Goal: Task Accomplishment & Management: Use online tool/utility

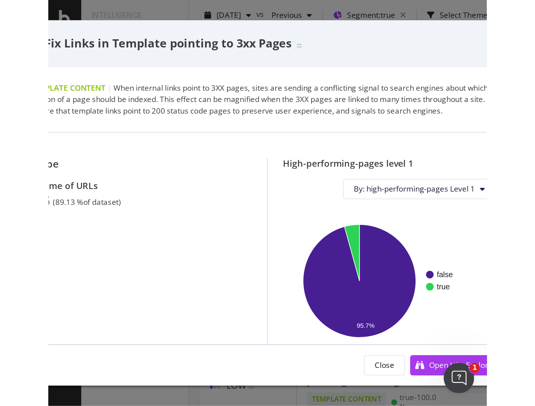
scroll to position [442, 0]
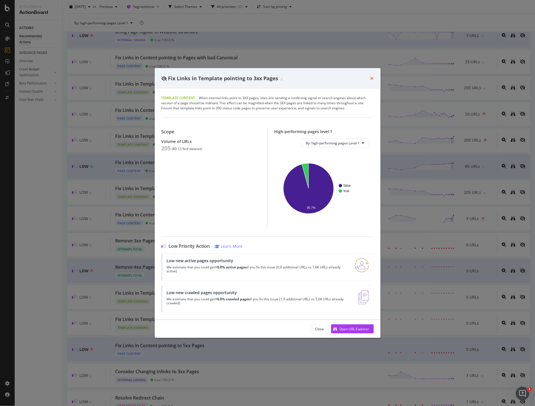
click at [195, 77] on icon "times" at bounding box center [371, 78] width 3 height 5
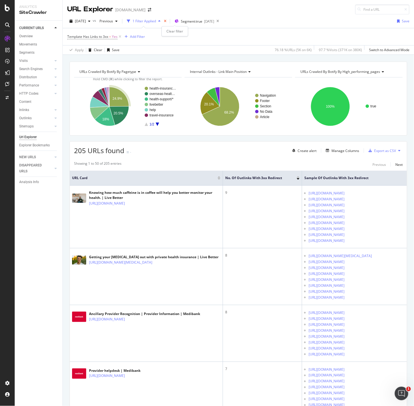
click at [166, 21] on icon "times" at bounding box center [165, 20] width 3 height 3
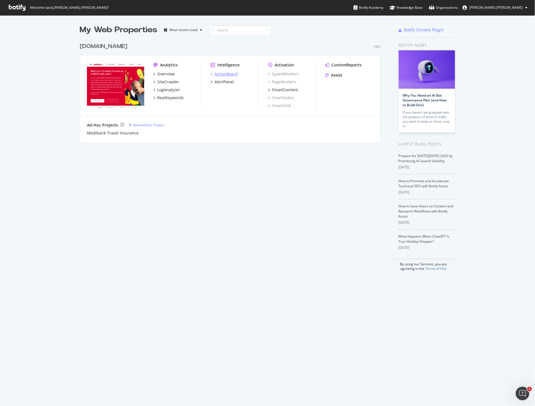
click at [232, 74] on div "ActionBoard" at bounding box center [226, 74] width 23 height 6
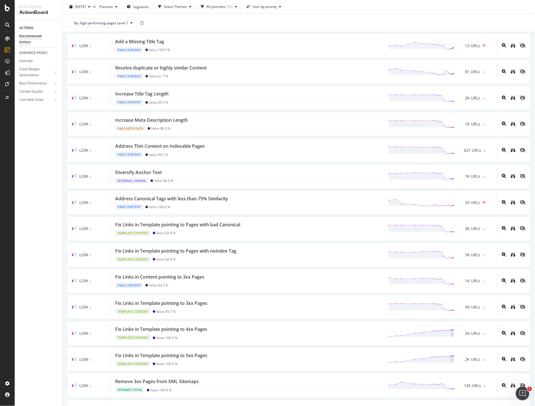
scroll to position [379, 0]
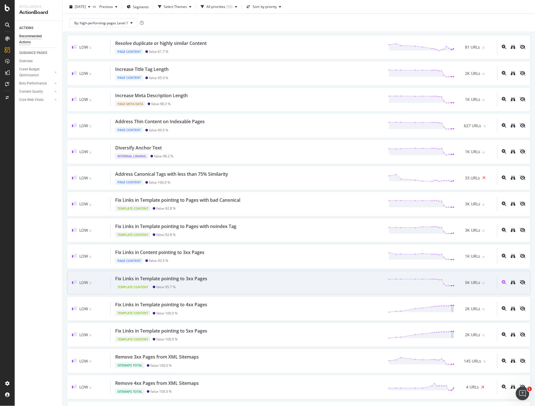
click at [185, 281] on div "Fix Links in Template pointing to 3xx Pages" at bounding box center [161, 278] width 92 height 6
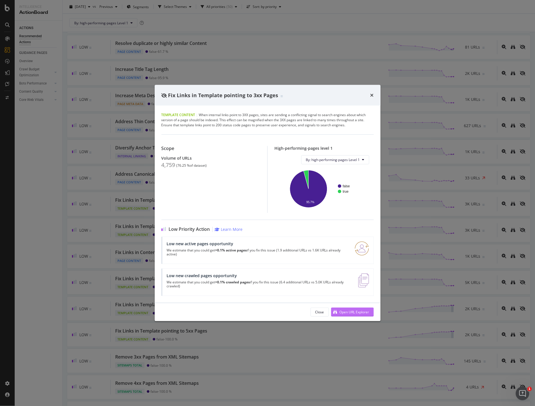
click at [352, 314] on div "Open URL Explorer" at bounding box center [355, 311] width 30 height 5
click at [372, 95] on icon "times" at bounding box center [371, 95] width 3 height 5
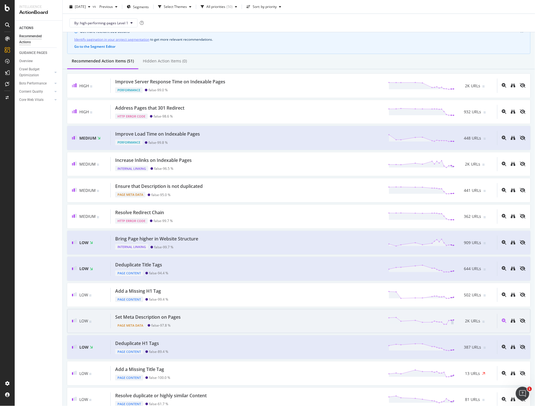
scroll to position [26, 0]
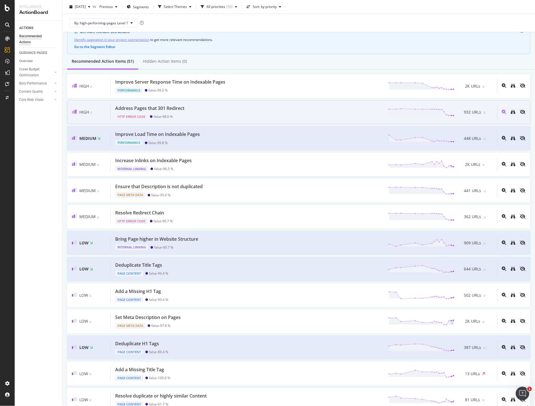
click at [169, 108] on div "Address Pages that 301 Redirect" at bounding box center [149, 108] width 69 height 6
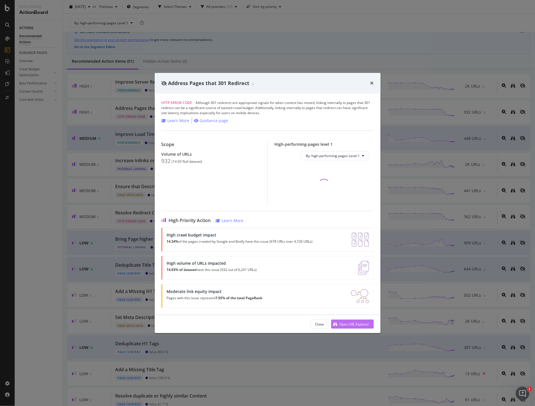
click at [349, 328] on div "Open URL Explorer" at bounding box center [350, 324] width 38 height 8
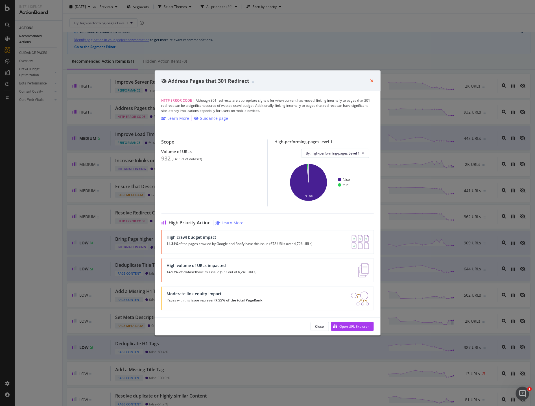
click at [372, 80] on icon "times" at bounding box center [371, 80] width 3 height 5
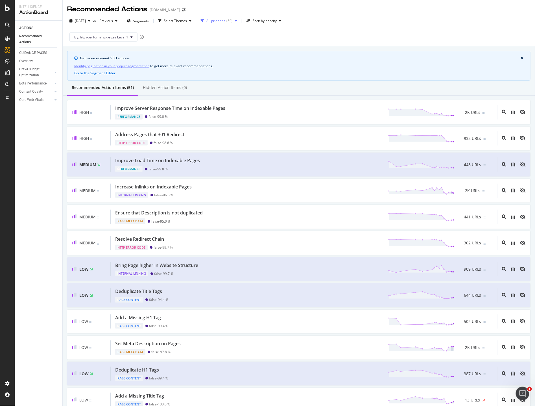
click at [221, 22] on div "All priorities" at bounding box center [215, 20] width 19 height 3
click at [149, 21] on span "Segments" at bounding box center [141, 21] width 16 height 5
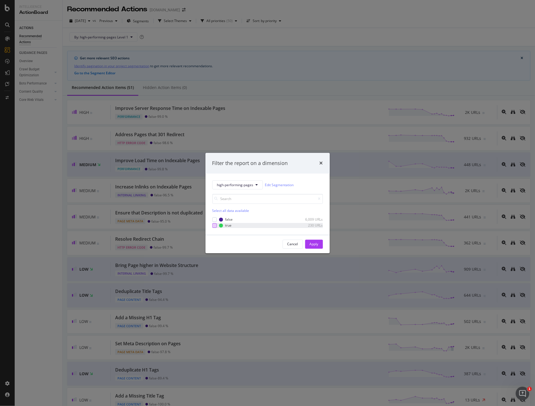
click at [215, 225] on div "modal" at bounding box center [214, 225] width 5 height 5
click at [313, 244] on div "Apply" at bounding box center [314, 243] width 9 height 5
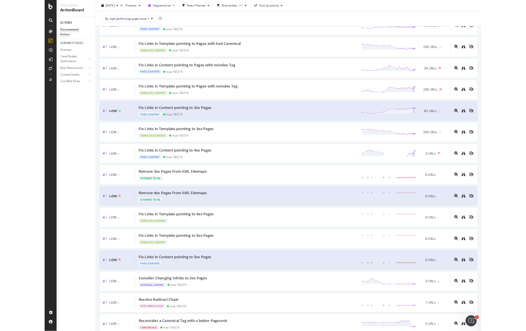
scroll to position [472, 0]
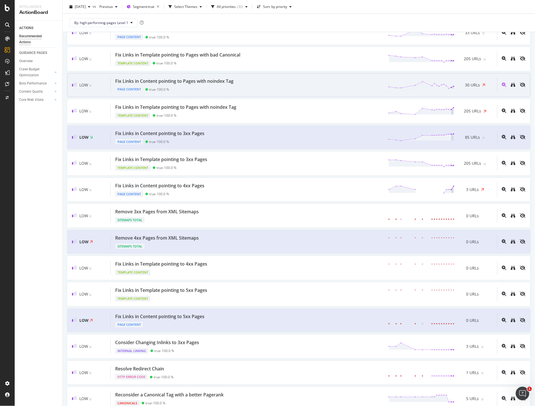
click at [200, 82] on div "Fix Links in Content pointing to Pages with noindex Tag" at bounding box center [174, 81] width 118 height 6
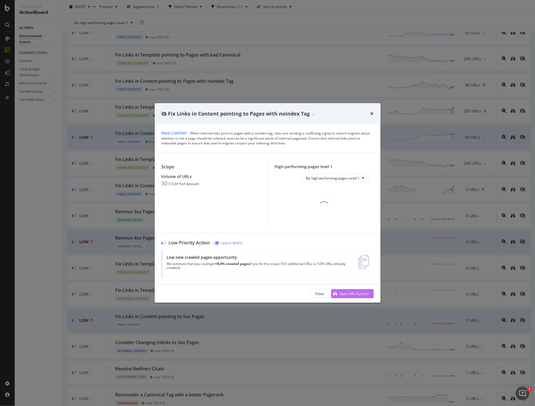
click at [348, 293] on div "Open URL Explorer" at bounding box center [355, 293] width 30 height 5
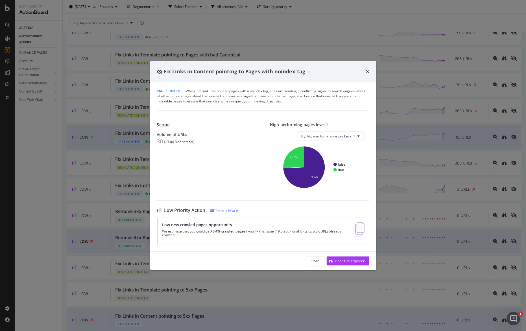
click at [366, 75] on div "times" at bounding box center [367, 71] width 3 height 7
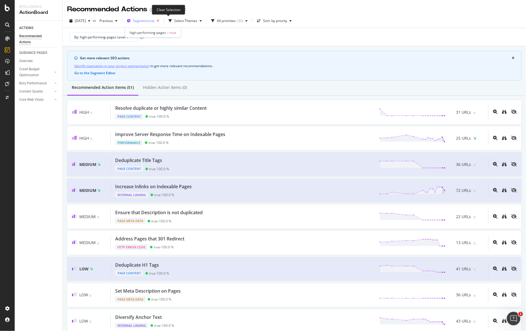
click at [161, 21] on icon "button" at bounding box center [157, 21] width 7 height 8
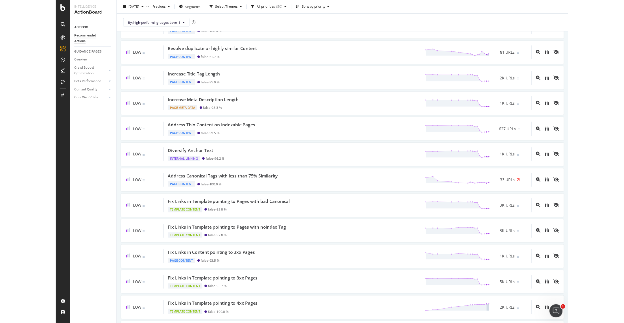
scroll to position [374, 0]
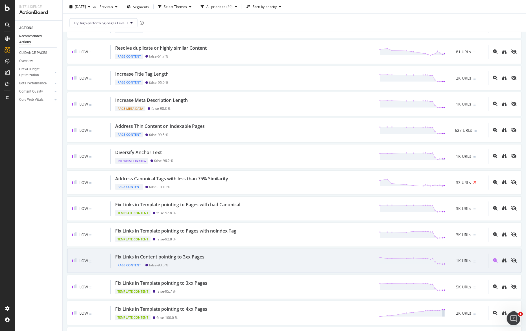
click at [192, 260] on div "Fix Links in Content pointing to 3xx Pages" at bounding box center [159, 257] width 89 height 6
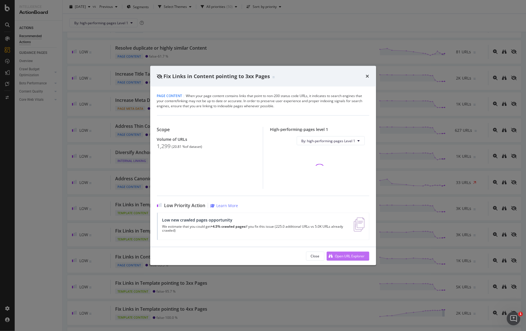
click at [350, 258] on div "Open URL Explorer" at bounding box center [350, 256] width 30 height 5
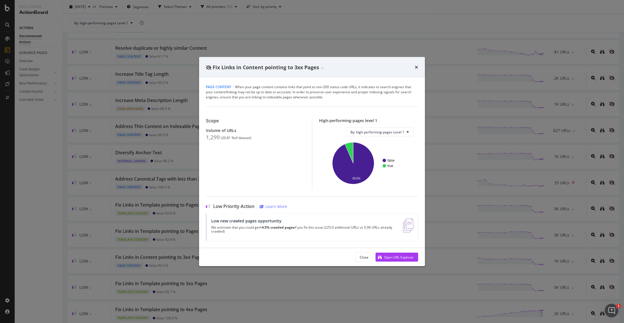
click at [419, 69] on div "Fix Links in Content pointing to 3xx Pages" at bounding box center [312, 67] width 226 height 21
click at [416, 68] on icon "times" at bounding box center [416, 67] width 3 height 5
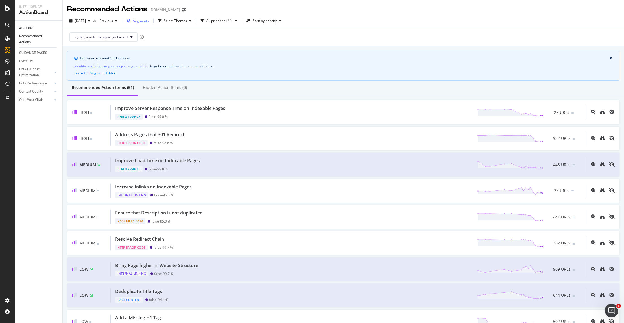
click at [149, 19] on span "Segments" at bounding box center [141, 21] width 16 height 5
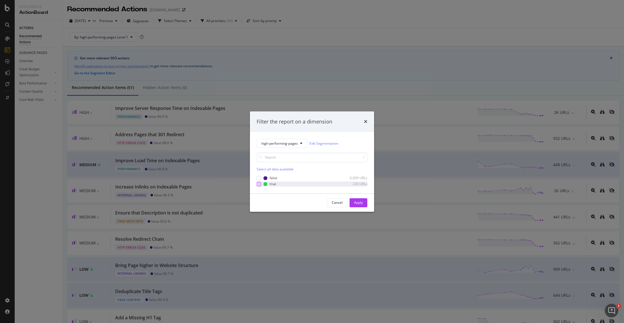
click at [259, 184] on div "modal" at bounding box center [259, 184] width 5 height 5
click at [359, 203] on div "Apply" at bounding box center [358, 202] width 9 height 5
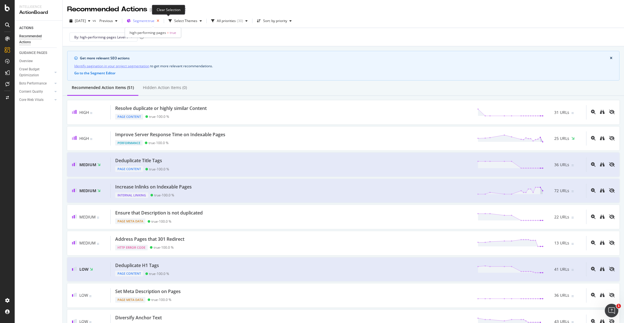
click at [161, 21] on icon "button" at bounding box center [157, 21] width 7 height 8
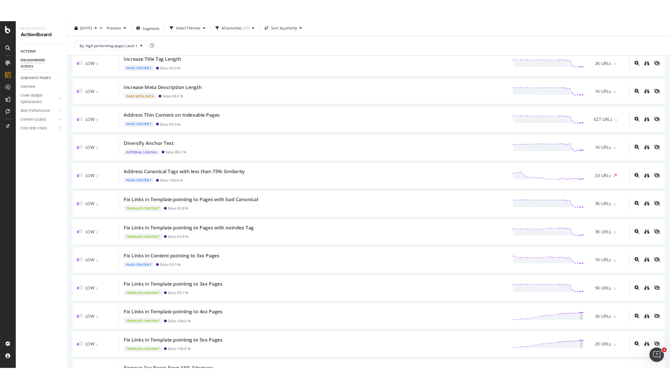
scroll to position [541, 0]
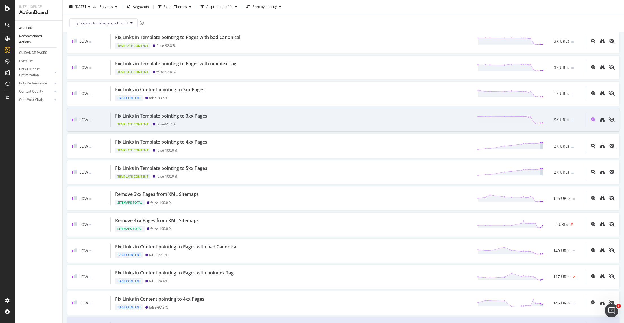
click at [185, 116] on div "Fix Links in Template pointing to 3xx Pages" at bounding box center [161, 116] width 92 height 6
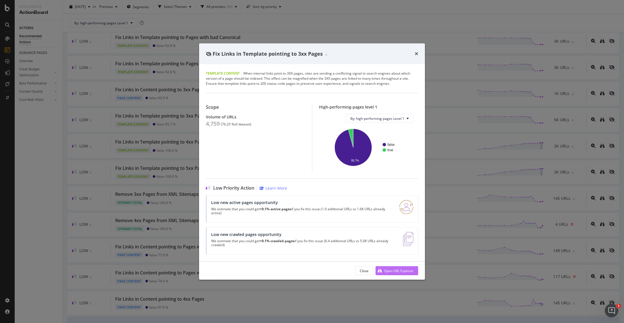
click at [388, 272] on div "Open URL Explorer" at bounding box center [399, 270] width 30 height 5
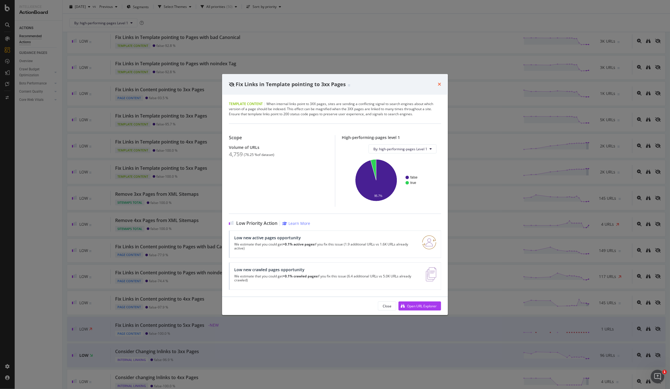
click at [440, 84] on icon "times" at bounding box center [439, 84] width 3 height 5
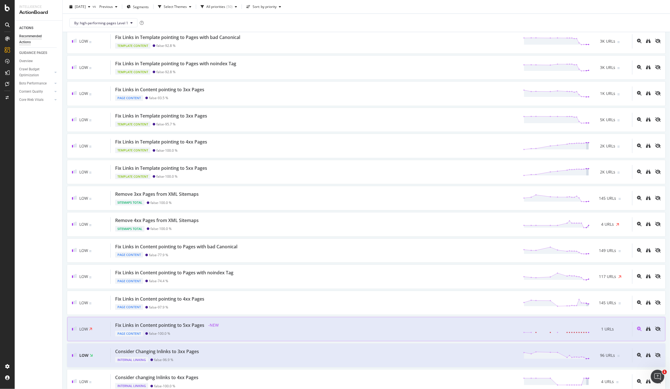
click at [170, 328] on div "Fix Links in Content pointing to 5xx Pages" at bounding box center [159, 325] width 89 height 6
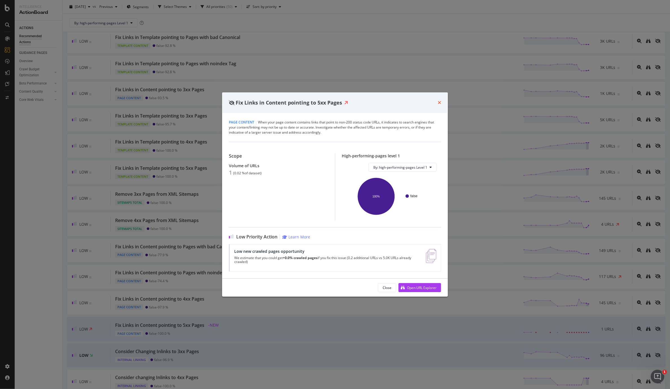
click at [441, 102] on icon "times" at bounding box center [439, 102] width 3 height 5
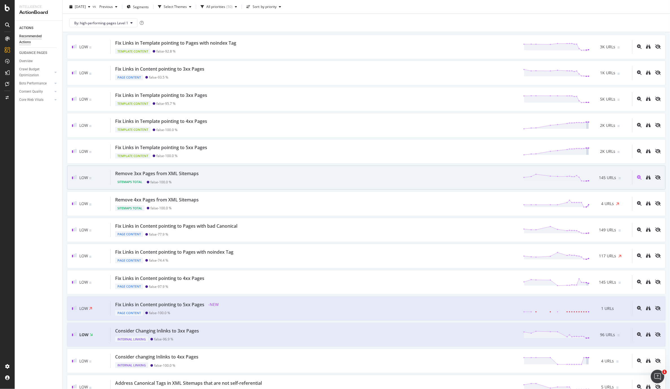
scroll to position [561, 0]
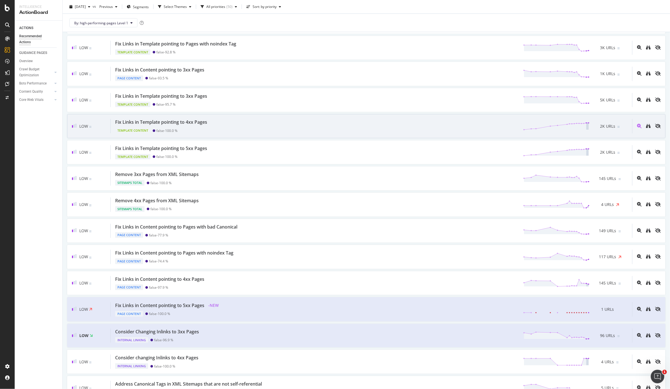
click at [154, 123] on div "Fix Links in Template pointing to 4xx Pages" at bounding box center [161, 122] width 92 height 6
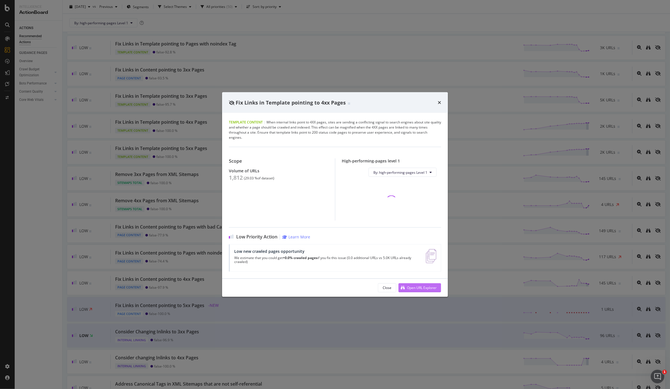
click at [406, 289] on div "Open URL Explorer" at bounding box center [418, 287] width 38 height 8
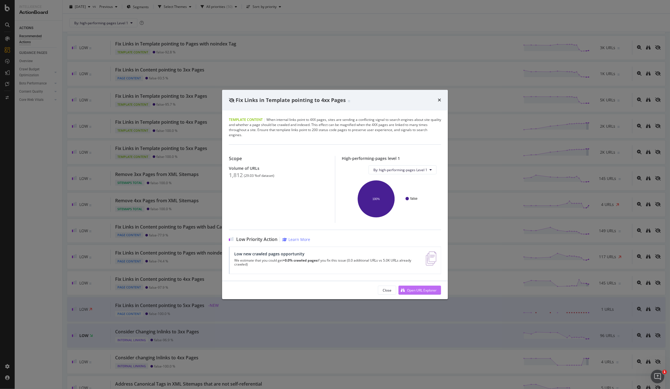
click at [411, 289] on div "Open URL Explorer" at bounding box center [422, 290] width 30 height 5
click at [439, 101] on icon "times" at bounding box center [439, 100] width 3 height 5
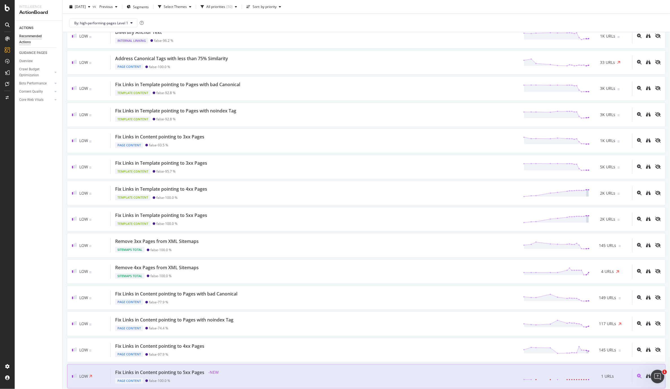
scroll to position [441, 0]
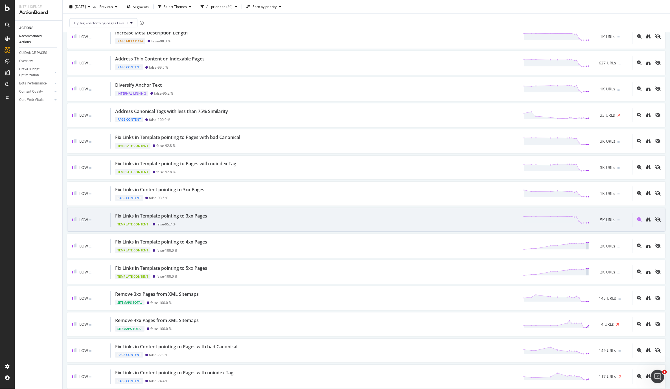
click at [398, 218] on div "Fix Links in Template pointing to 3xx Pages Template Content false - 95.7 % 5K …" at bounding box center [372, 220] width 522 height 14
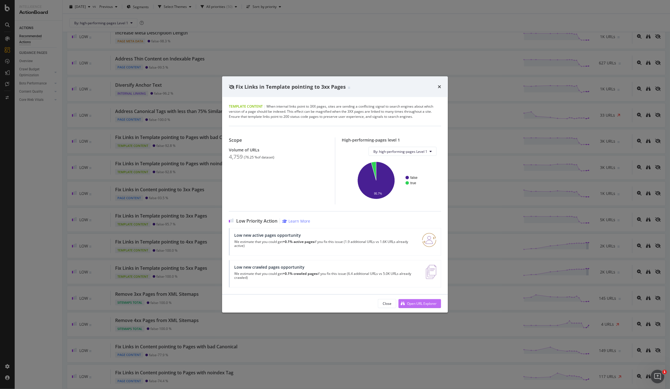
click at [416, 304] on div "Open URL Explorer" at bounding box center [422, 303] width 30 height 5
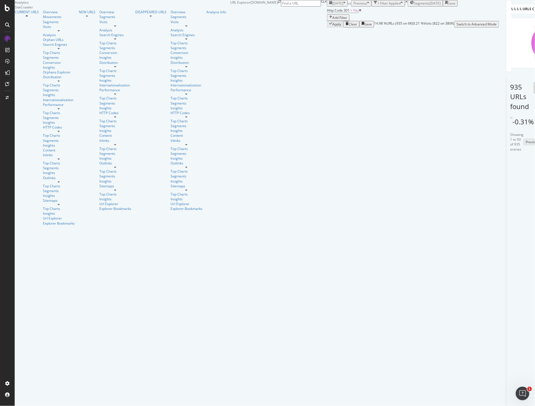
click at [525, 182] on icon at bounding box center [526, 180] width 3 height 3
click at [526, 233] on icon at bounding box center [527, 231] width 3 height 3
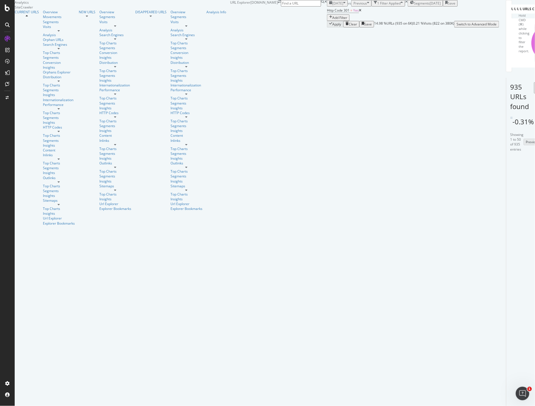
click at [526, 258] on icon at bounding box center [527, 259] width 3 height 3
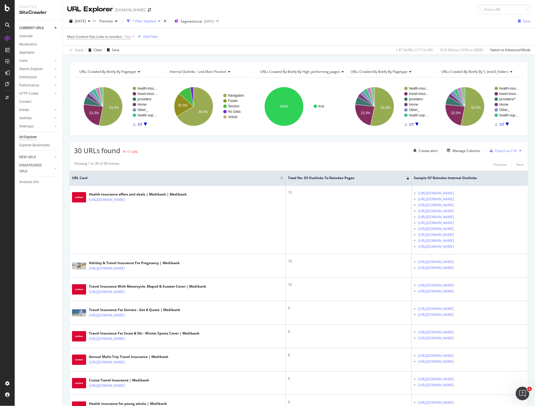
click at [8, 296] on div at bounding box center [8, 206] width 14 height 344
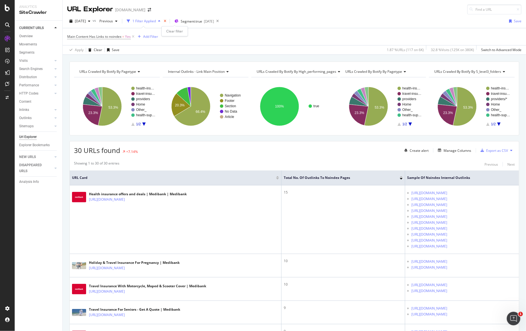
click at [166, 21] on icon "times" at bounding box center [165, 20] width 3 height 3
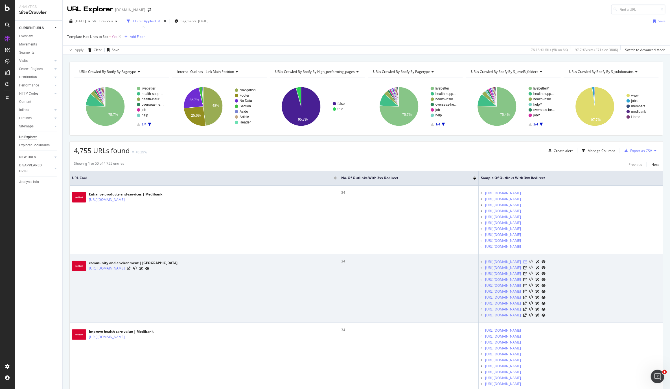
click at [527, 262] on icon at bounding box center [524, 261] width 3 height 3
click at [523, 279] on icon at bounding box center [524, 279] width 3 height 3
click at [527, 286] on icon at bounding box center [524, 285] width 3 height 3
click at [523, 291] on icon at bounding box center [524, 291] width 3 height 3
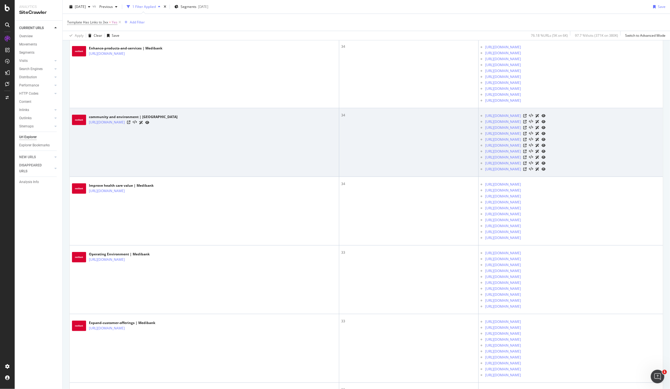
scroll to position [147, 0]
click at [523, 156] on icon at bounding box center [524, 155] width 3 height 3
click at [527, 169] on icon at bounding box center [524, 167] width 3 height 3
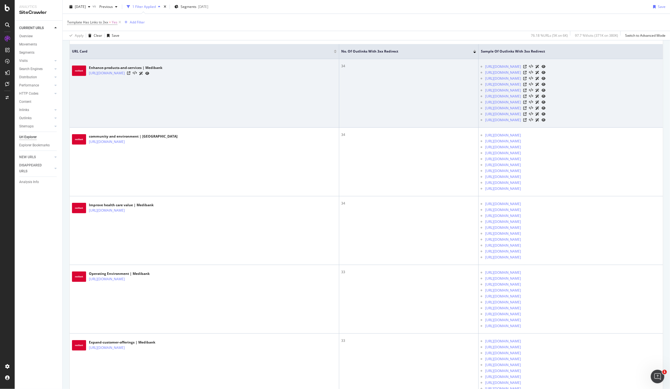
scroll to position [120, 0]
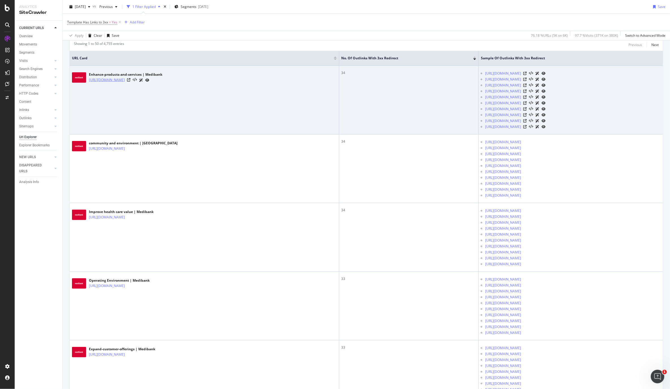
click at [125, 79] on link "[URL][DOMAIN_NAME]" at bounding box center [107, 80] width 36 height 6
click at [125, 83] on link "[URL][DOMAIN_NAME]" at bounding box center [107, 80] width 36 height 6
click at [130, 81] on icon at bounding box center [128, 79] width 3 height 3
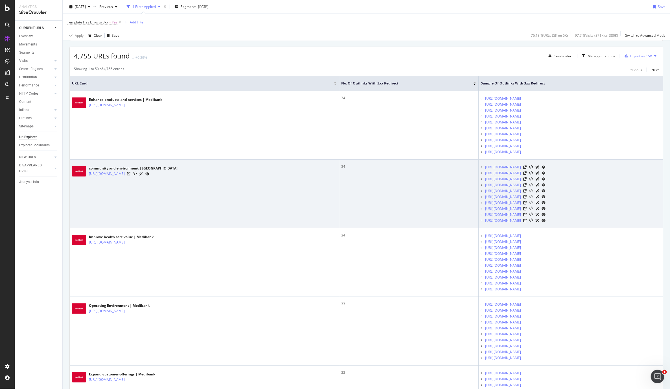
scroll to position [0, 0]
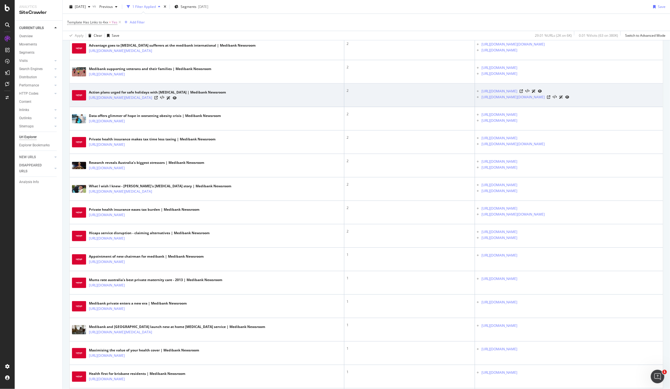
scroll to position [290, 0]
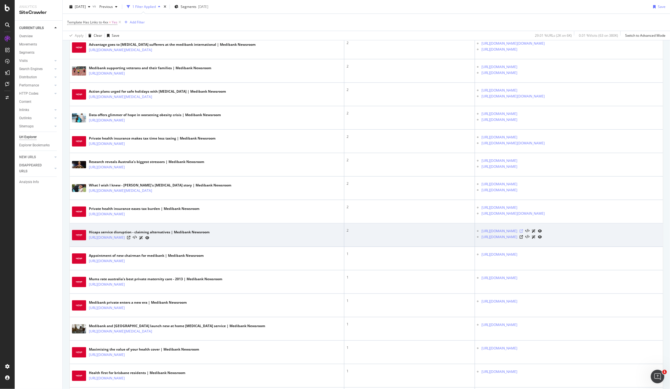
click at [520, 233] on icon at bounding box center [521, 230] width 3 height 3
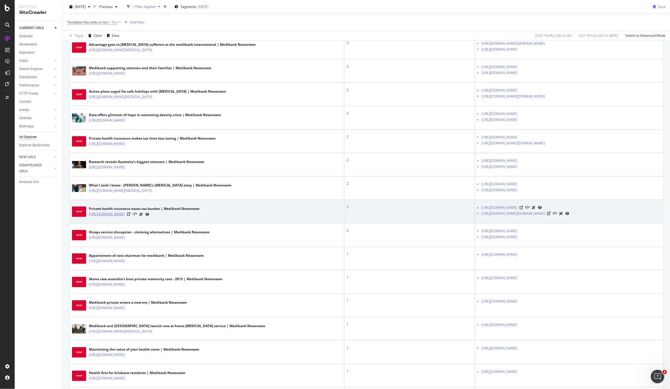
click at [125, 217] on link "[URL][DOMAIN_NAME]" at bounding box center [107, 214] width 36 height 6
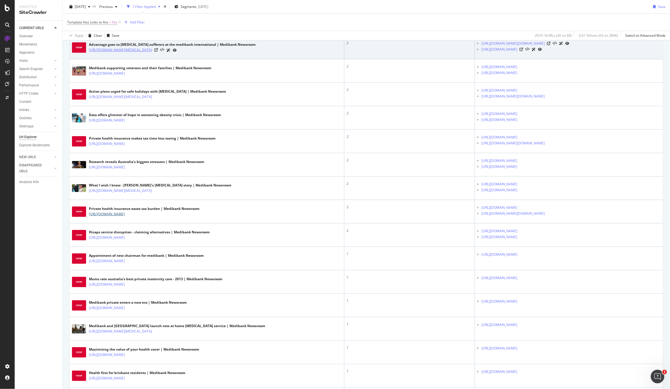
scroll to position [0, 0]
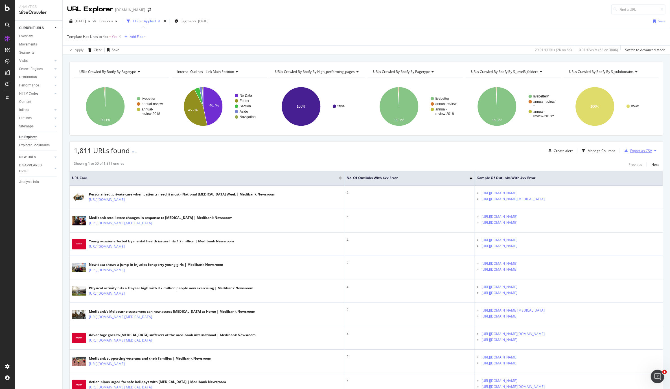
click at [647, 151] on div "Export as CSV" at bounding box center [641, 150] width 22 height 5
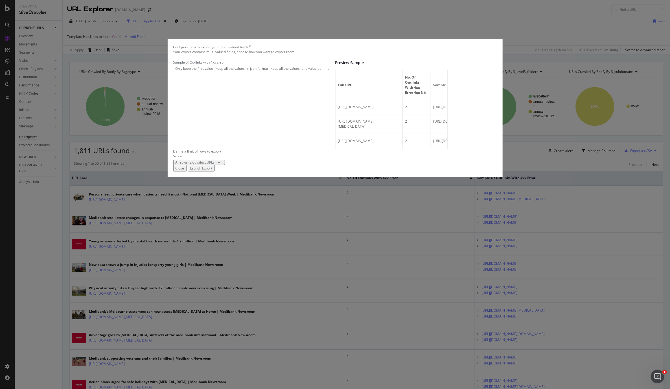
click at [213, 71] on div "Keep all the values, in json format" at bounding box center [213, 68] width 0 height 5
click at [221, 164] on icon "modal" at bounding box center [219, 162] width 2 height 3
click at [340, 165] on div "Your export contains multi-valued fields, choose how you want to export them. S…" at bounding box center [335, 106] width 324 height 115
click at [213, 171] on div "Launch Export" at bounding box center [201, 168] width 22 height 5
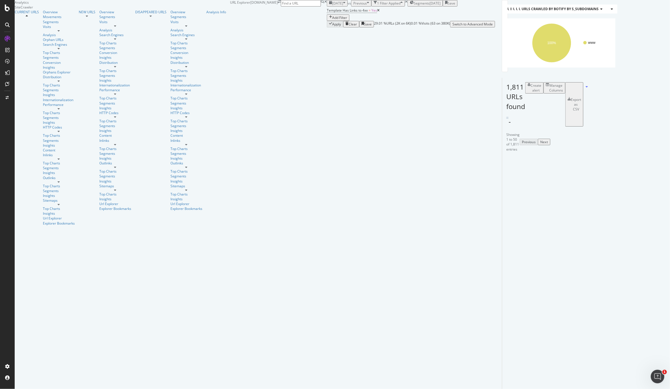
click at [332, 20] on div "Add Filter" at bounding box center [339, 17] width 15 height 5
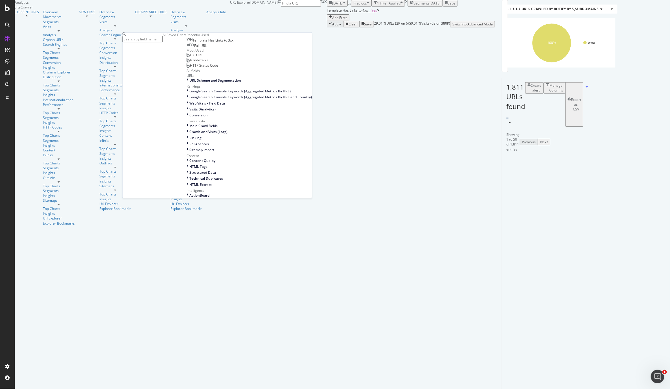
scroll to position [174, 0]
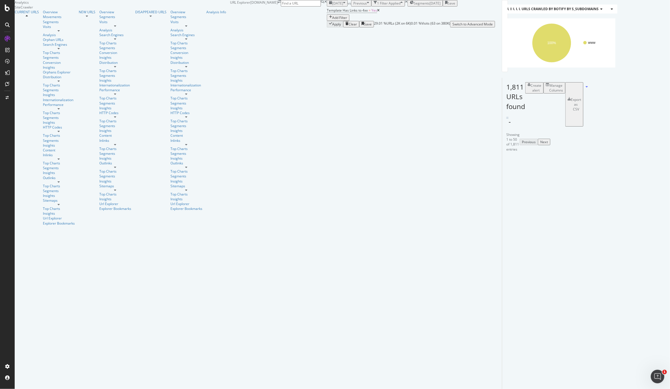
click at [327, 27] on div "Apply Clear Save 29.01 % URLs ( 2K on 6K ) 0.01 % Visits ( 63 on 380K ) Switch …" at bounding box center [411, 24] width 168 height 6
click at [332, 20] on div "Add Filter" at bounding box center [339, 17] width 15 height 5
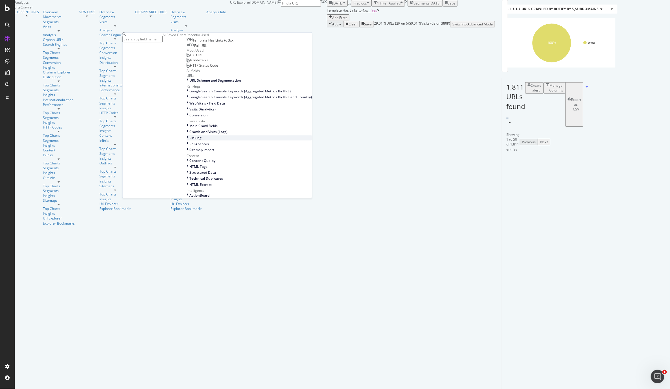
scroll to position [78, 0]
click at [187, 79] on icon at bounding box center [188, 80] width 2 height 5
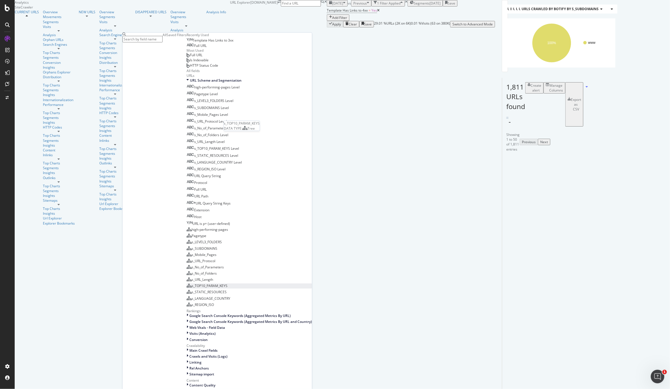
scroll to position [254, 0]
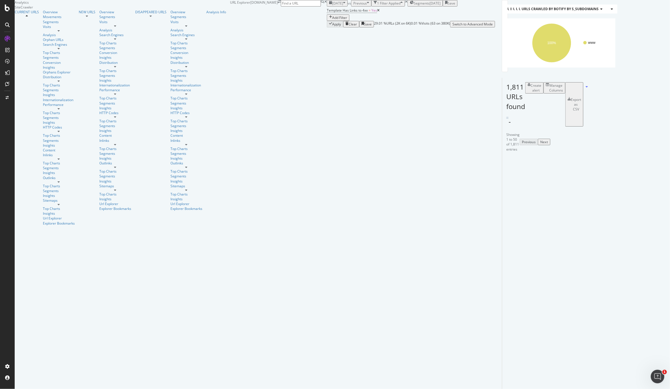
scroll to position [0, 0]
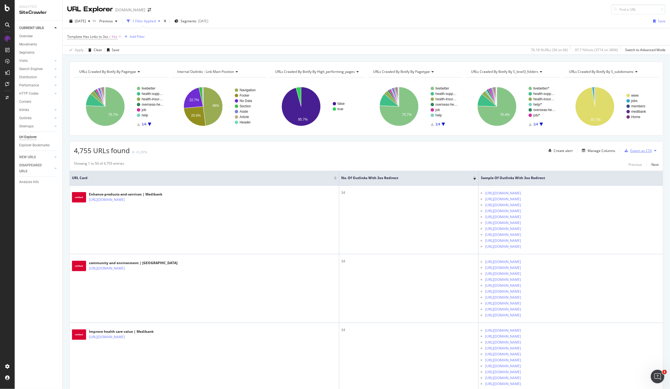
click at [651, 154] on div "Export as CSV" at bounding box center [638, 150] width 30 height 8
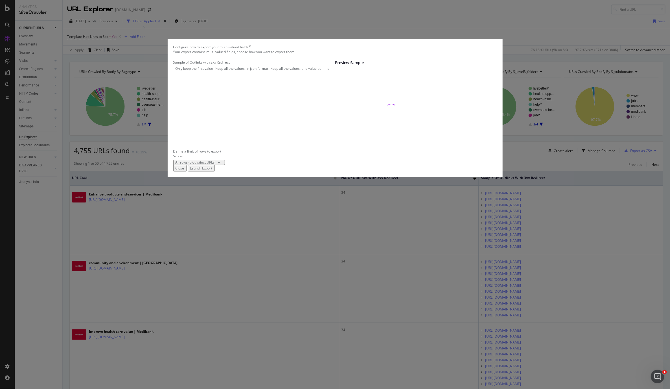
click at [257, 71] on div "Keep all the values, in json format" at bounding box center [242, 68] width 53 height 5
click at [213, 171] on div "Launch Export" at bounding box center [201, 168] width 22 height 5
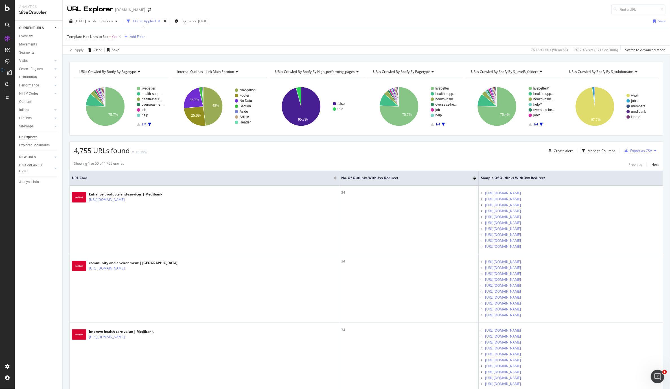
click at [656, 152] on icon at bounding box center [655, 150] width 2 height 3
click at [644, 151] on div "Export as CSV" at bounding box center [641, 150] width 22 height 5
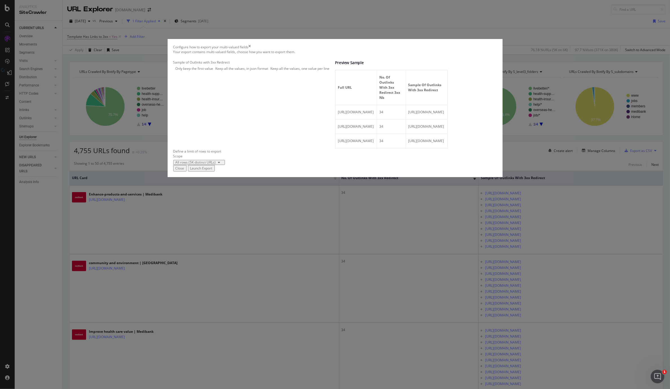
click at [269, 71] on div "Keep all the values, in json format" at bounding box center [242, 68] width 53 height 5
click at [213, 171] on div "Launch Export" at bounding box center [201, 168] width 22 height 5
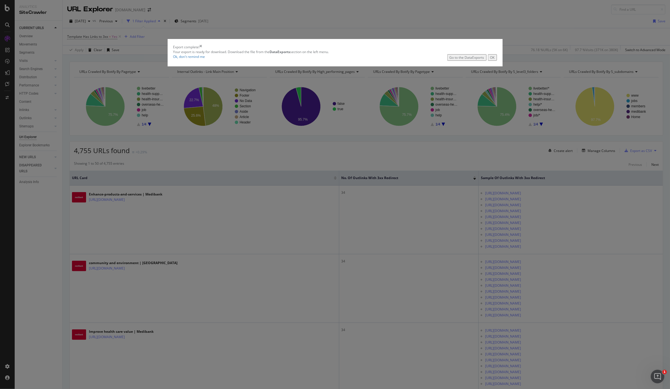
click at [450, 60] on div "Go to the DataExports" at bounding box center [467, 57] width 35 height 5
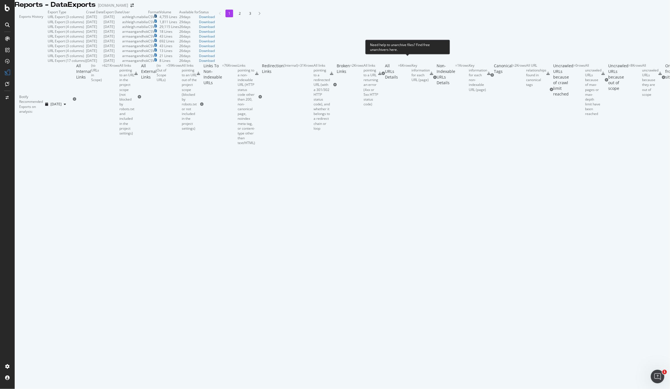
click at [157, 18] on icon at bounding box center [155, 15] width 3 height 3
click at [215, 19] on div "Download" at bounding box center [207, 16] width 16 height 5
